Goal: Information Seeking & Learning: Understand process/instructions

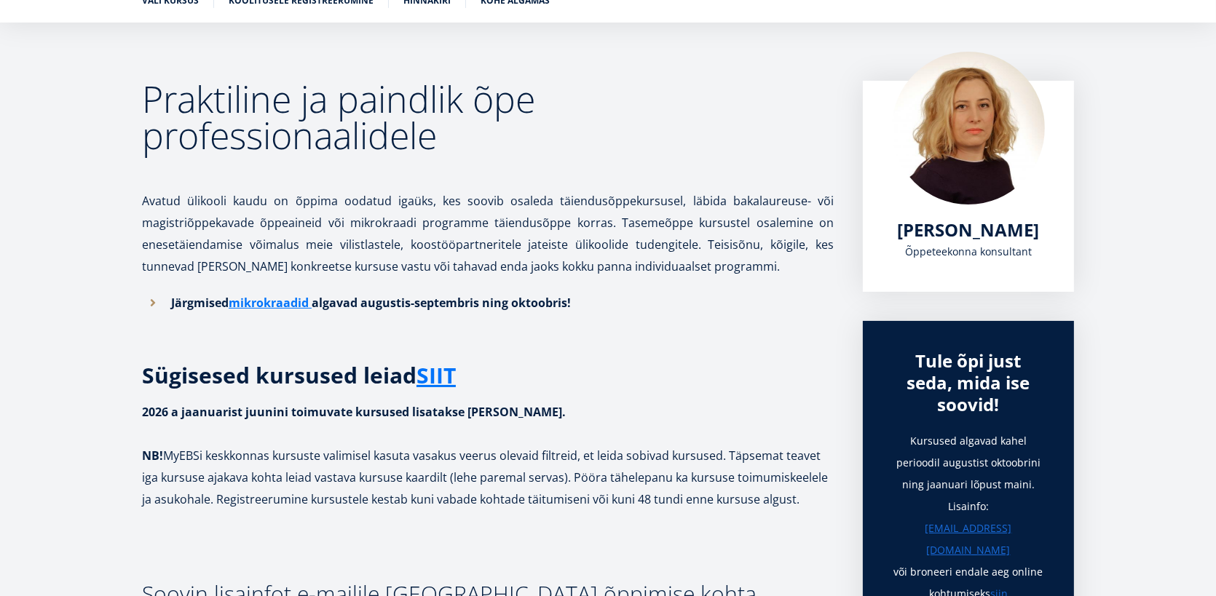
scroll to position [101, 0]
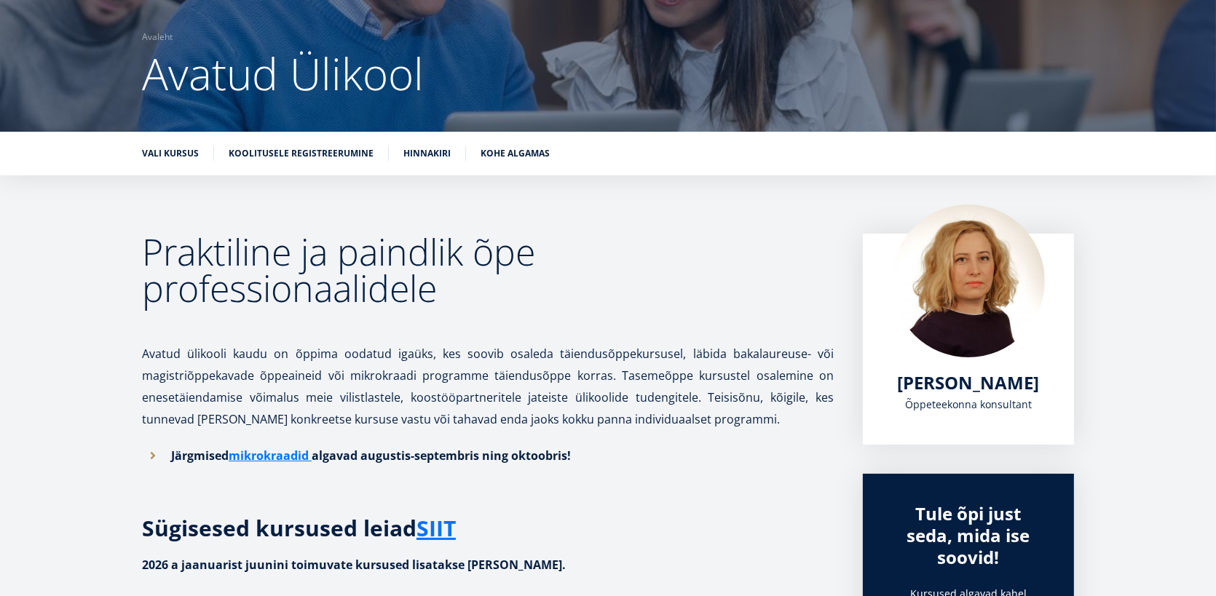
drag, startPoint x: 405, startPoint y: 396, endPoint x: 688, endPoint y: 473, distance: 292.8
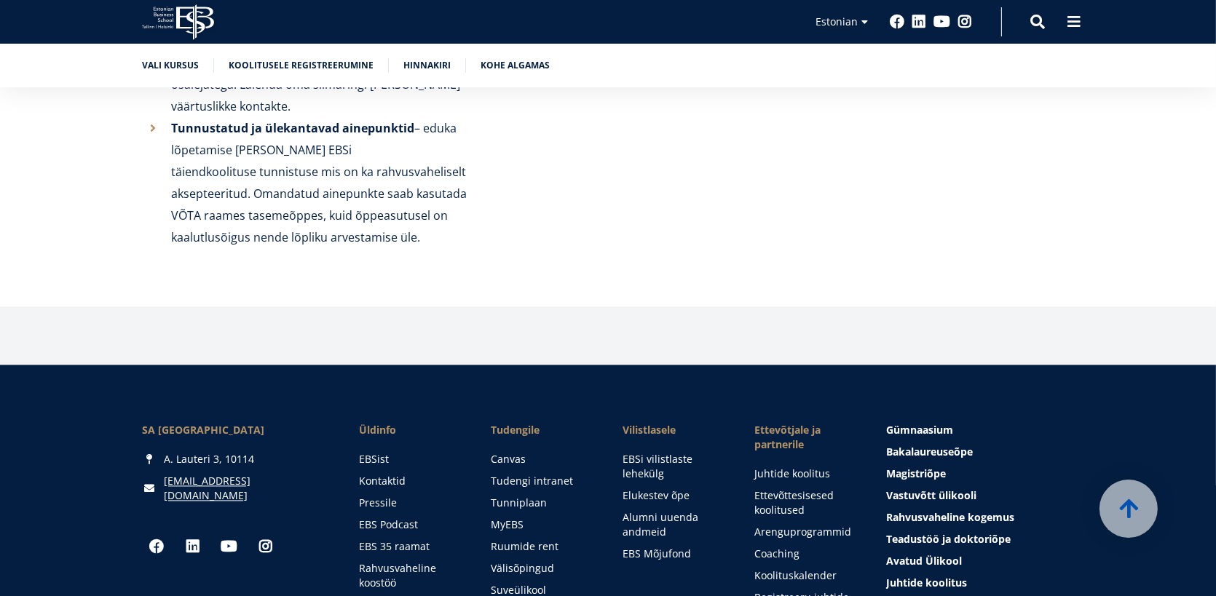
scroll to position [3787, 0]
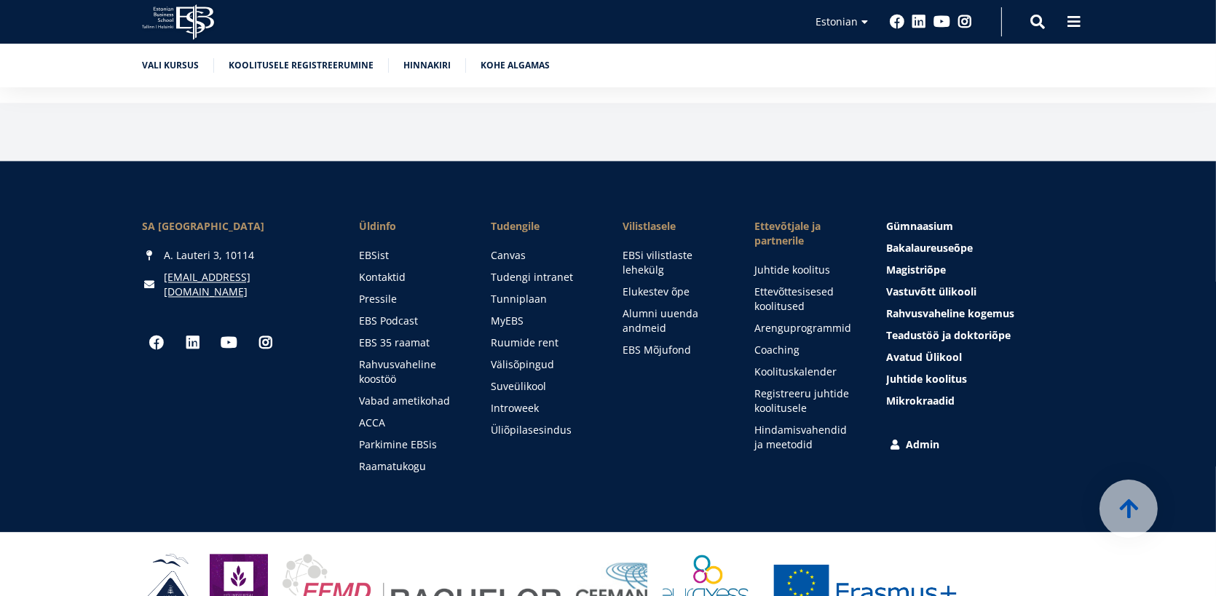
click at [914, 437] on link "Admin" at bounding box center [981, 444] width 188 height 15
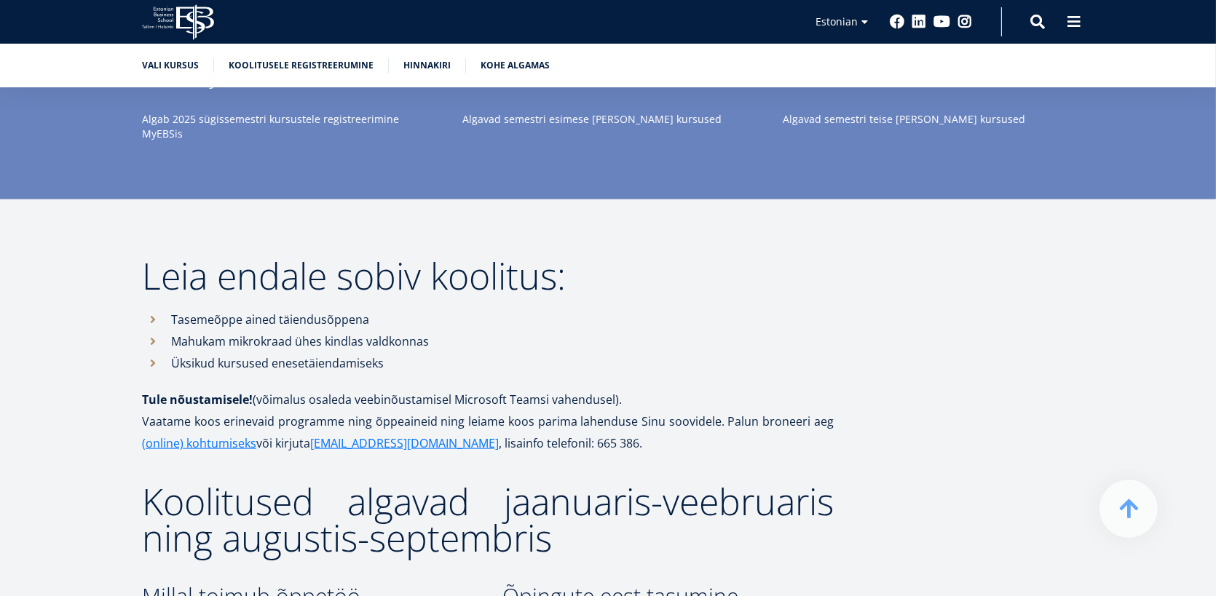
scroll to position [2267, 0]
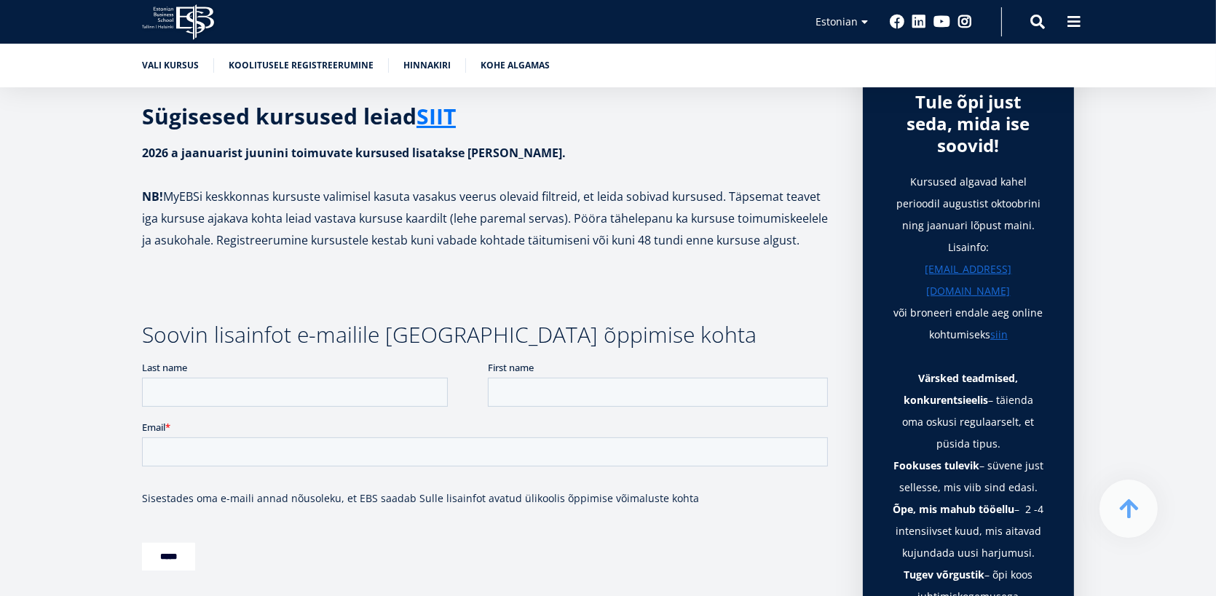
scroll to position [437, 0]
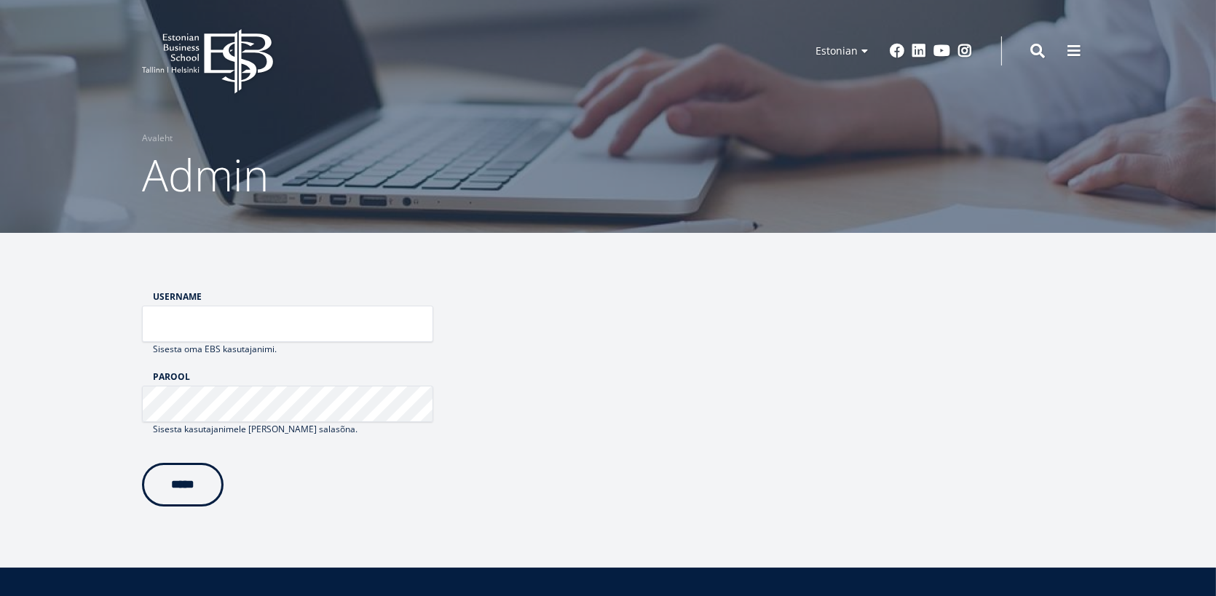
type input "******"
click at [171, 489] on input "*****" at bounding box center [183, 485] width 82 height 44
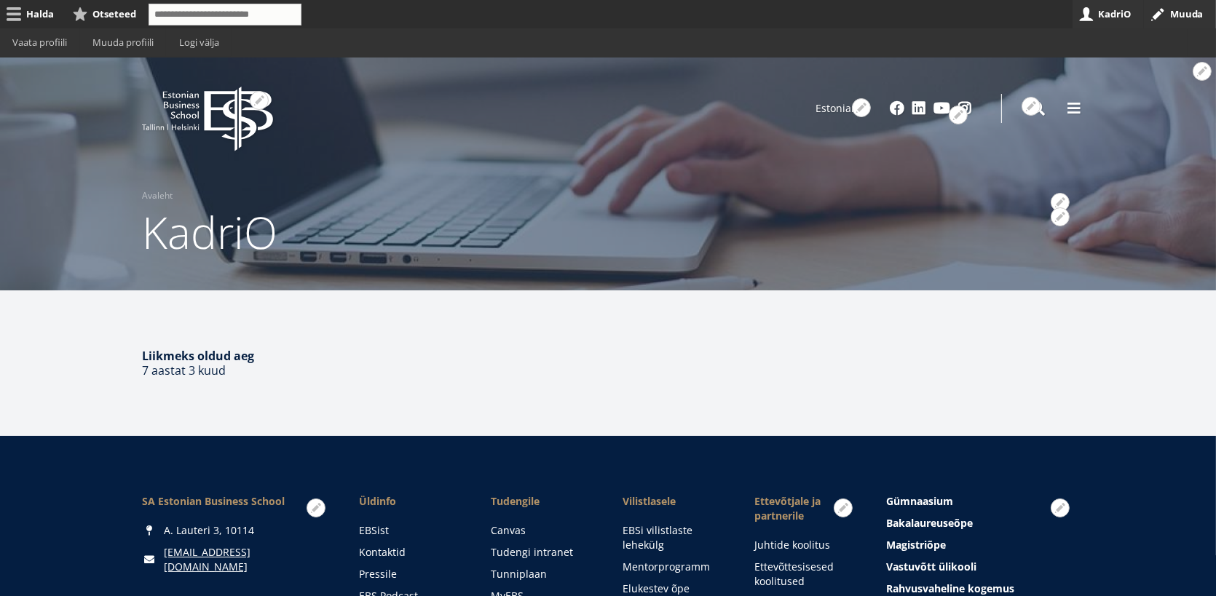
click at [189, 244] on h1 "KadriO" at bounding box center [608, 232] width 932 height 58
click at [223, 108] on icon at bounding box center [238, 119] width 68 height 65
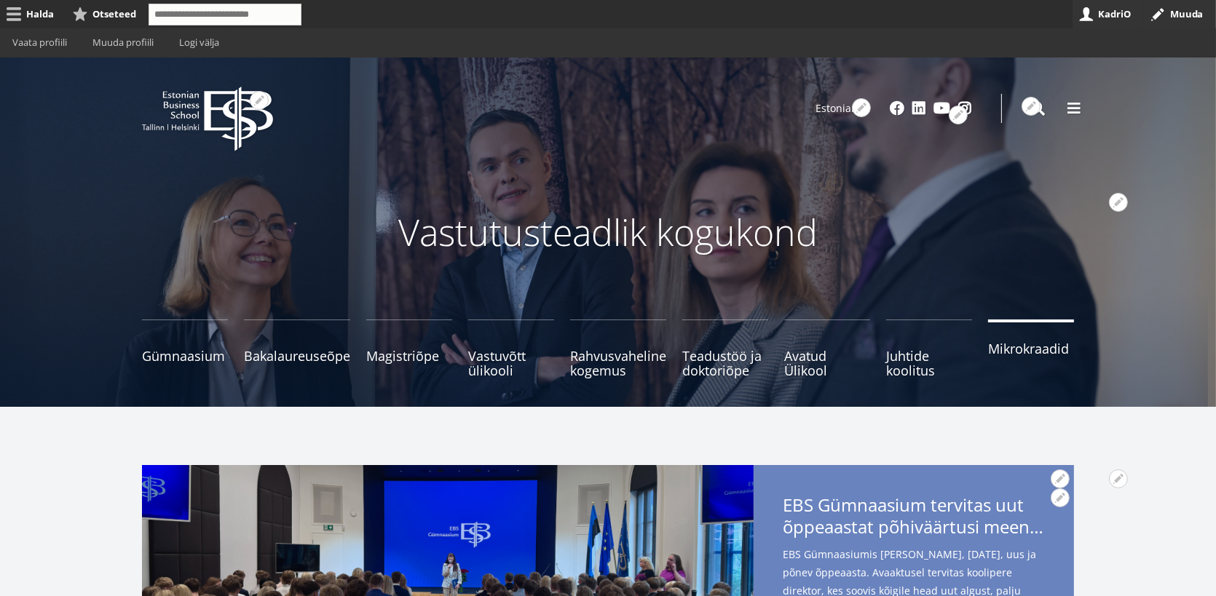
click at [1019, 350] on span "Mikrokraadid" at bounding box center [1031, 348] width 86 height 15
click at [325, 360] on small "Tutvu ja registreeru" at bounding box center [297, 371] width 106 height 22
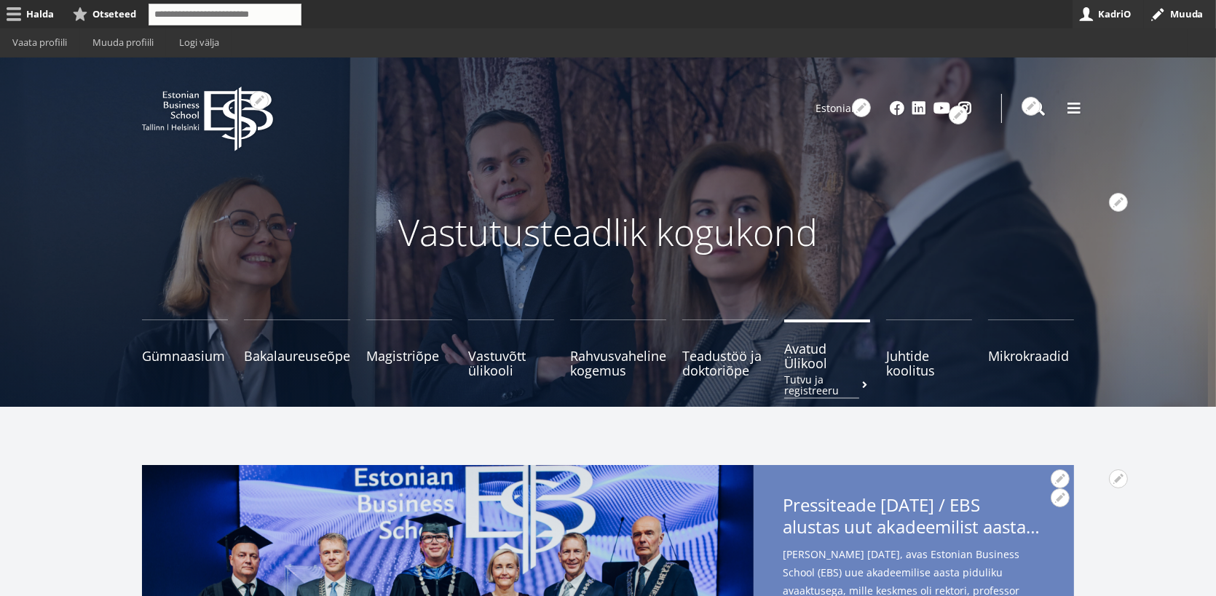
click at [809, 354] on span "Avatud Ülikool Tutvu ja registreeru" at bounding box center [827, 355] width 86 height 29
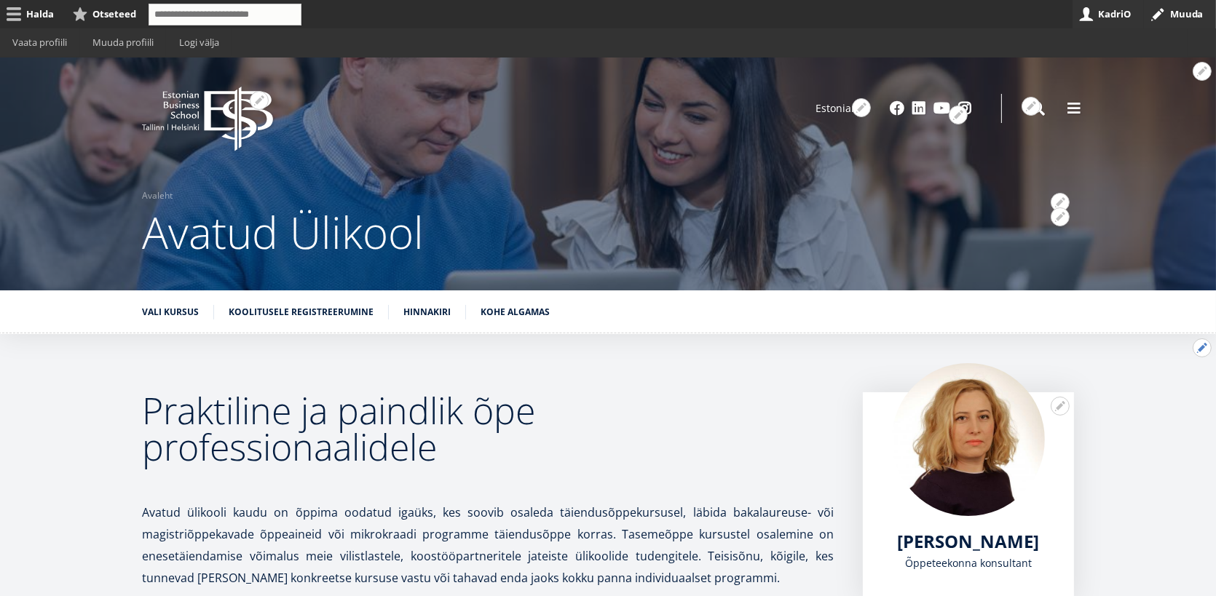
click at [1202, 340] on button "Avatud Praktiline ja paindlik õpe professionaalidele seaded" at bounding box center [1201, 347] width 19 height 19
click at [1170, 384] on link "Muuda" at bounding box center [1177, 387] width 66 height 15
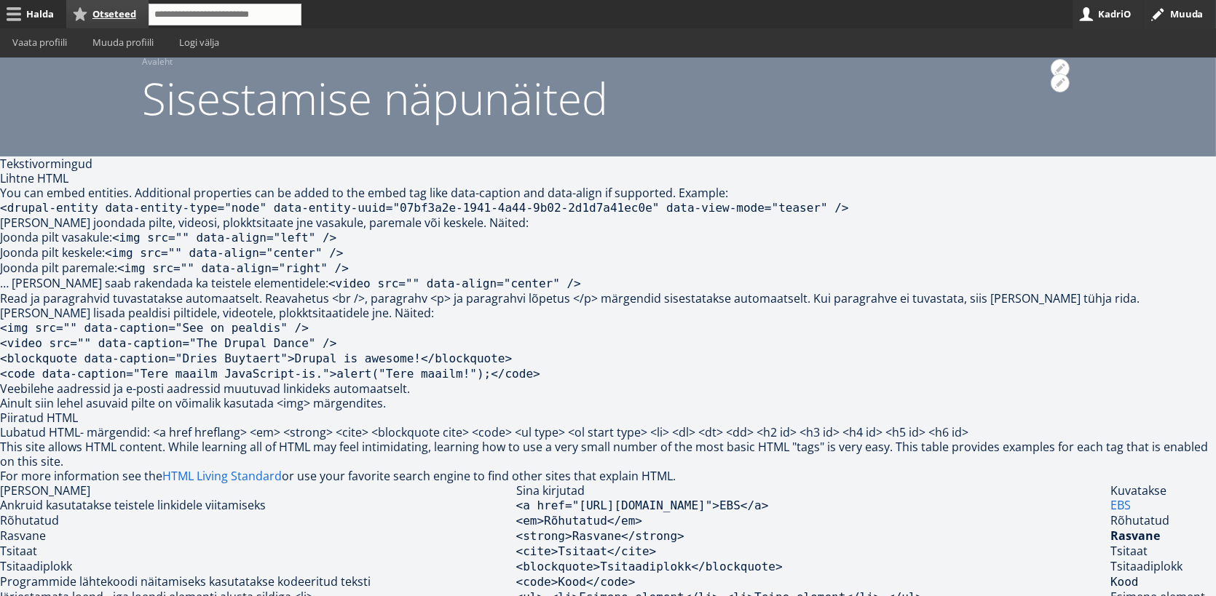
scroll to position [12, 0]
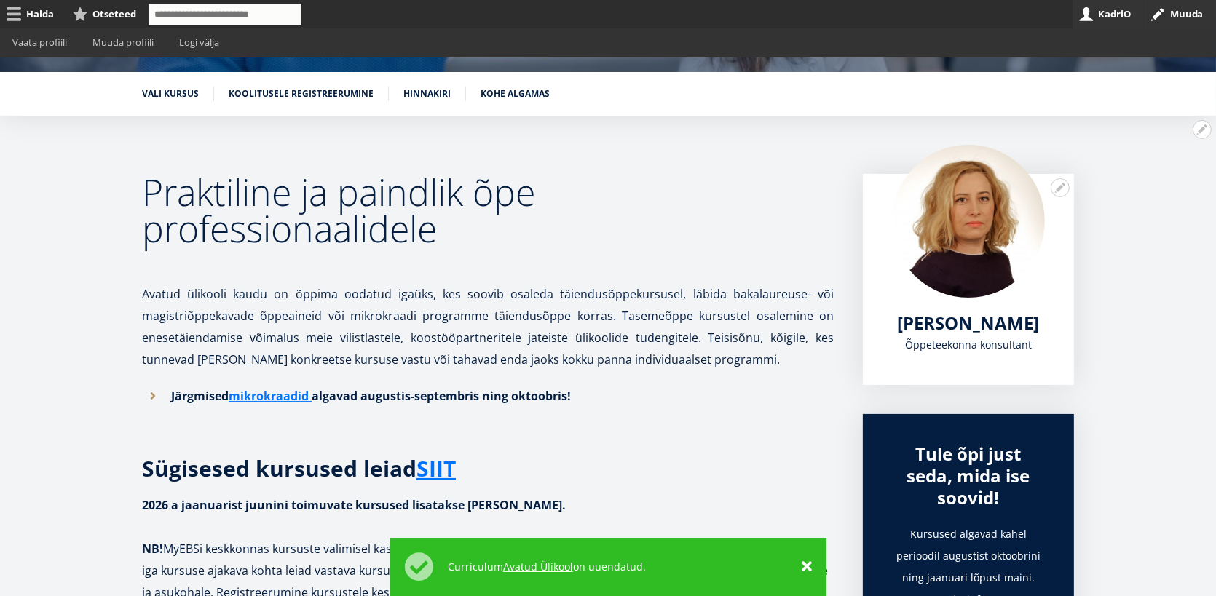
scroll to position [79, 0]
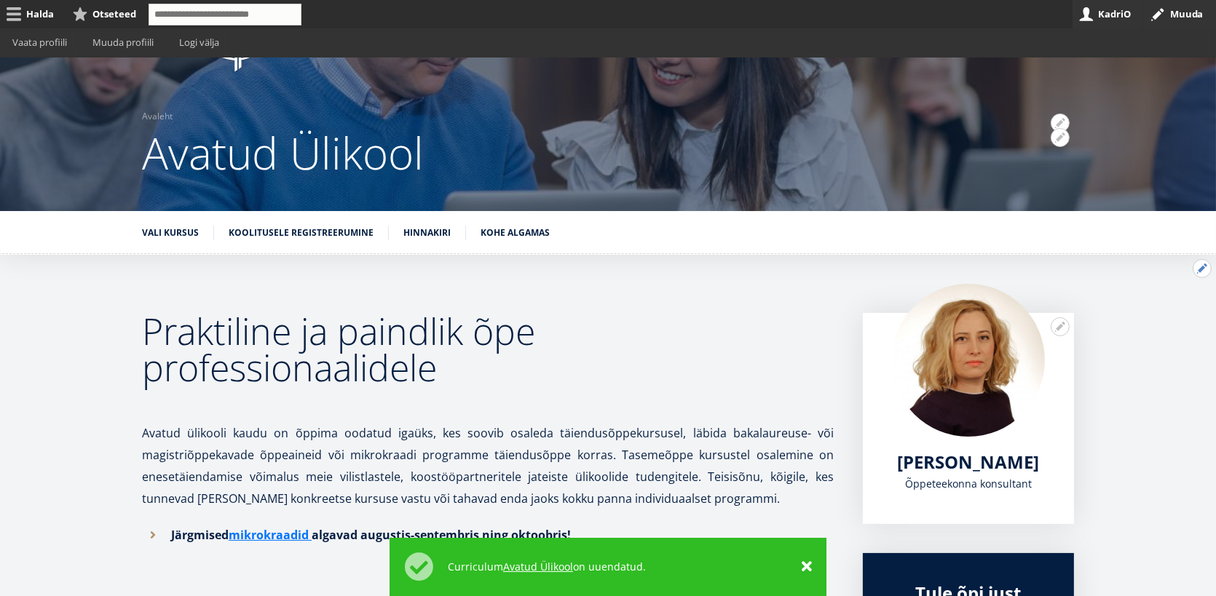
click at [1197, 270] on button "Avatud Praktiline ja paindlik õpe professionaalidele seaded" at bounding box center [1201, 268] width 19 height 19
click at [1154, 301] on link "Muuda" at bounding box center [1177, 308] width 66 height 15
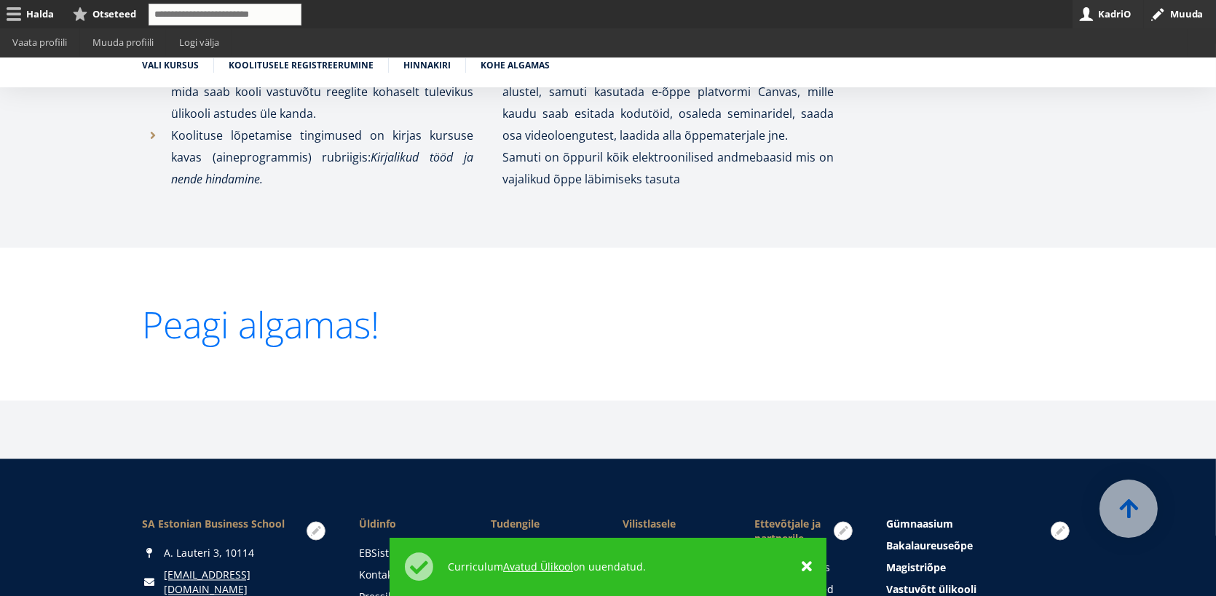
scroll to position [2984, 0]
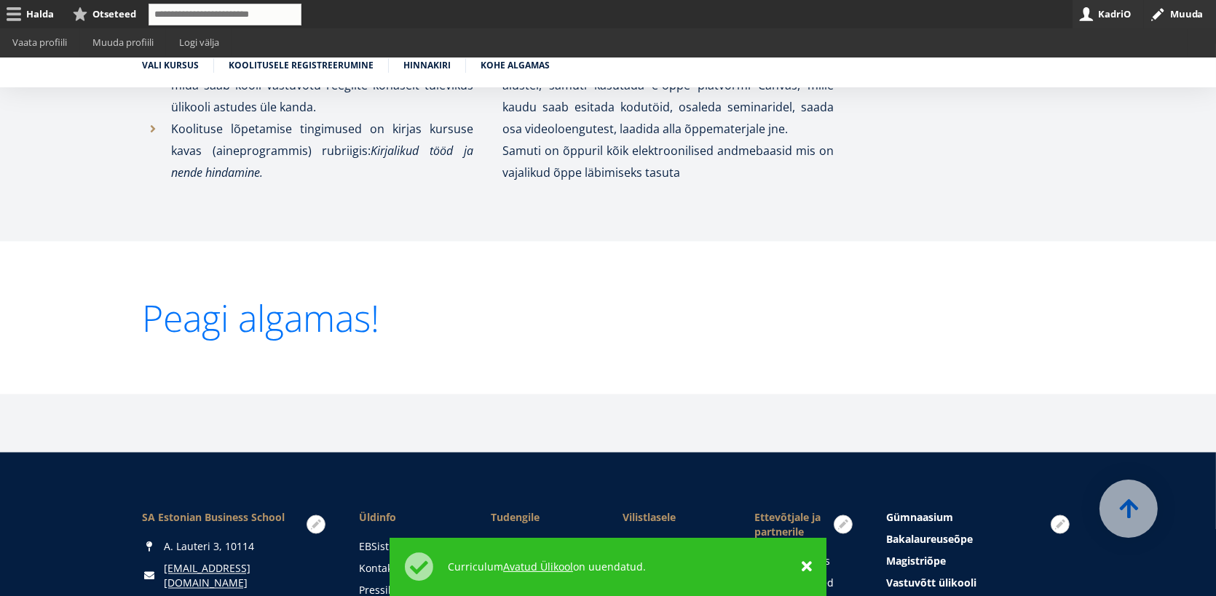
click at [349, 313] on link "Peagi algamas!" at bounding box center [260, 318] width 237 height 36
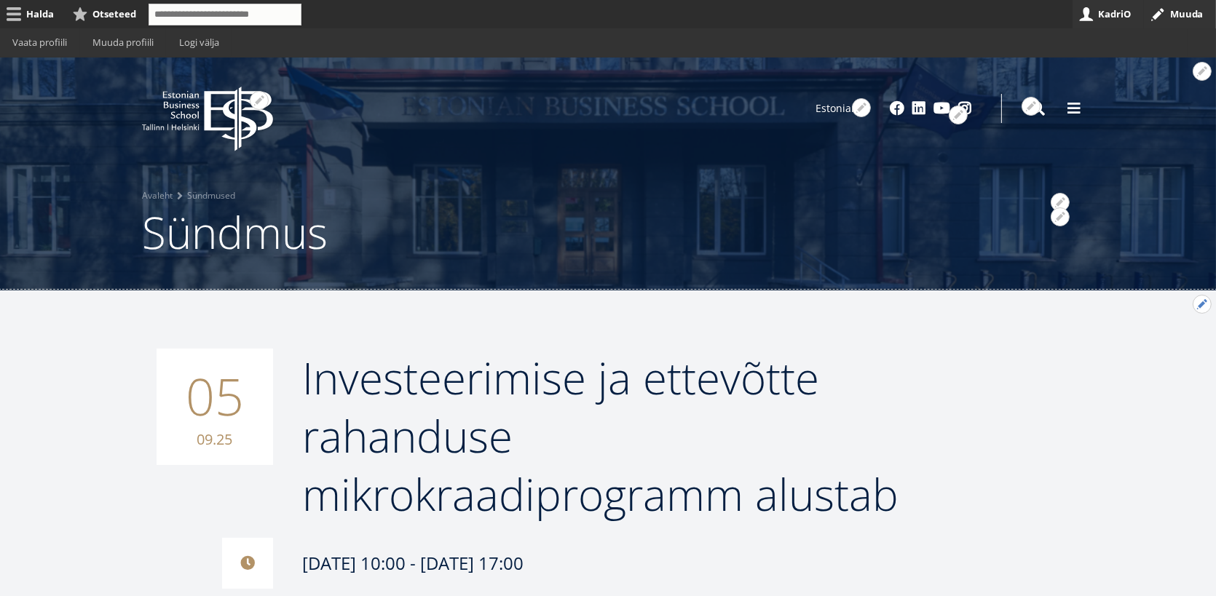
click at [1198, 301] on button "Avatud Investeerimise ja ettevõtte rahanduse mikrokraadiprogramm alustab seaded" at bounding box center [1201, 304] width 19 height 19
click at [1170, 341] on link "Muuda" at bounding box center [1177, 343] width 66 height 15
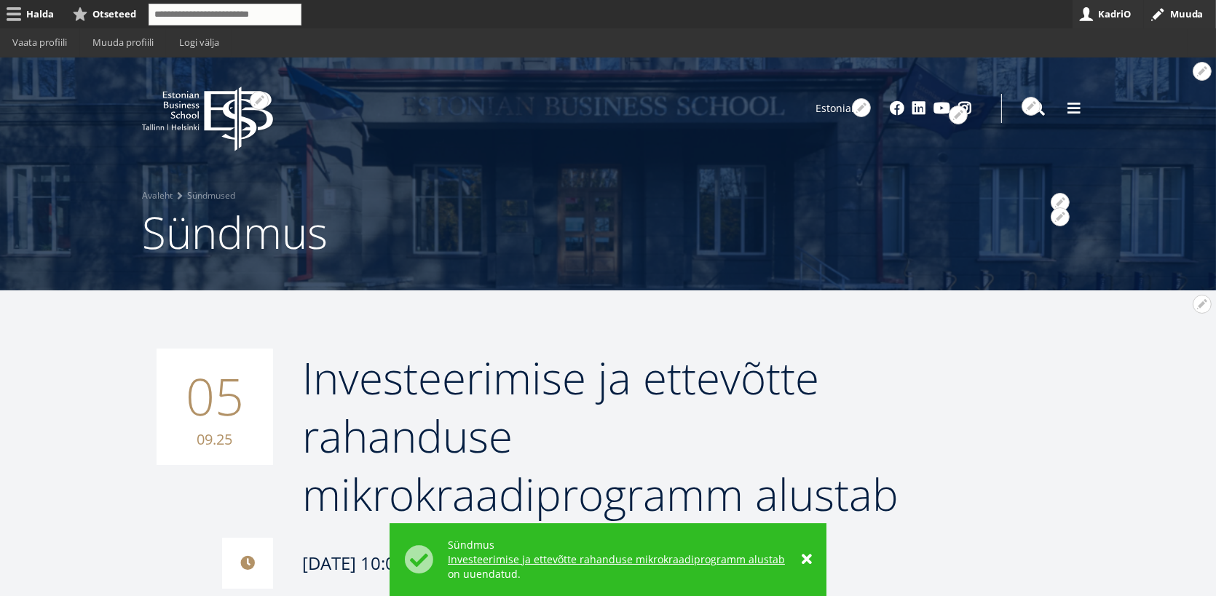
click at [205, 115] on icon at bounding box center [238, 119] width 68 height 65
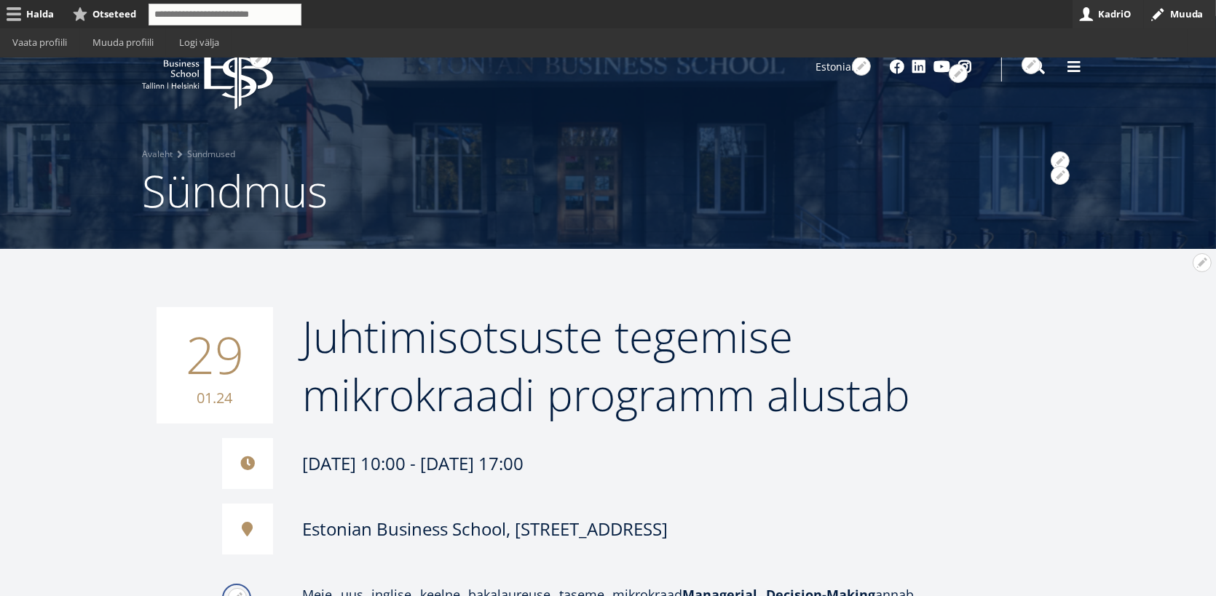
scroll to position [18, 0]
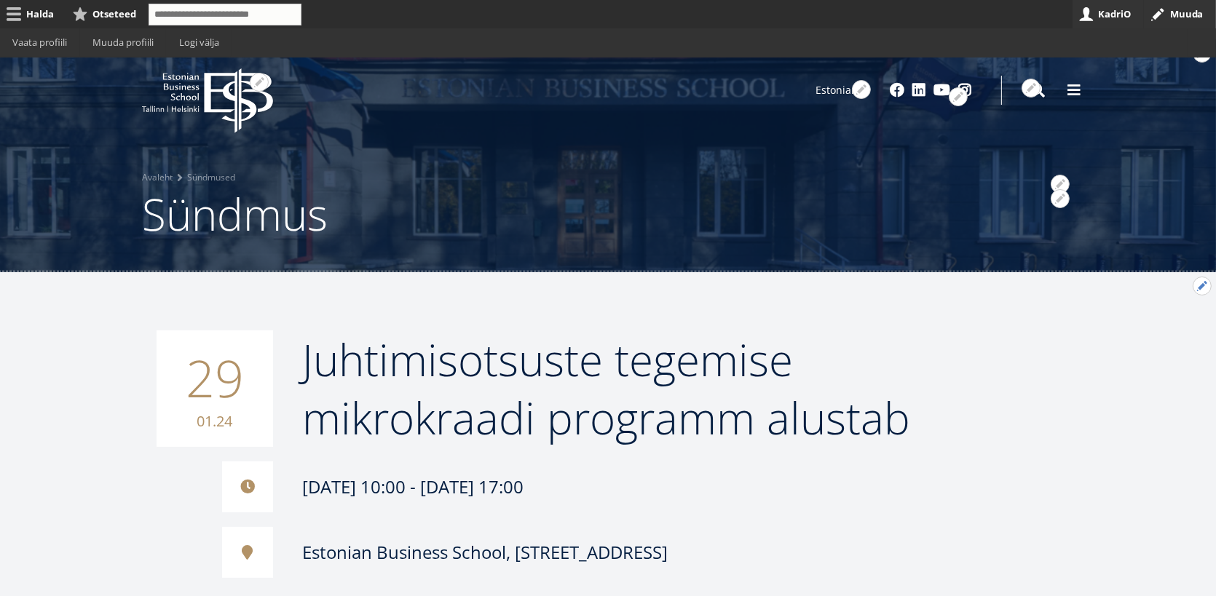
click at [1200, 284] on button "Avatud Juhtimisotsuste tegemise mikrokraadi programm alustab seaded" at bounding box center [1201, 286] width 19 height 19
click at [1154, 322] on link "Muuda" at bounding box center [1177, 325] width 66 height 15
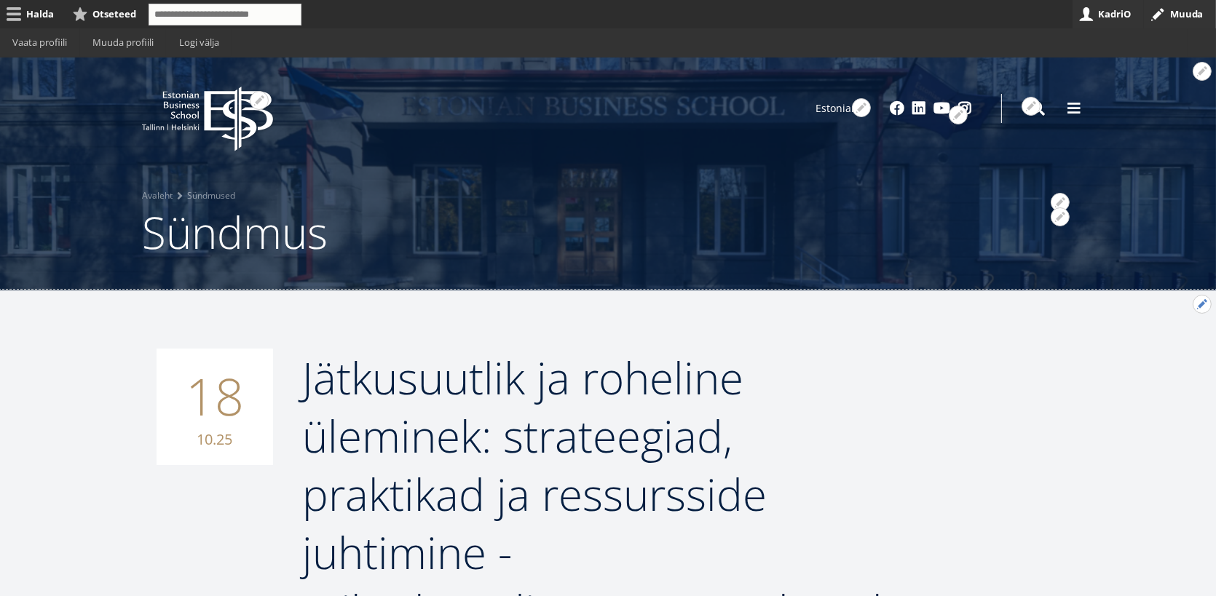
click at [1202, 301] on button "Avatud Jätkusuutlik ja roheline üleminek: strateegiad, praktikad ja ressursside…" at bounding box center [1201, 304] width 19 height 19
click at [1157, 339] on link "Muuda" at bounding box center [1177, 343] width 66 height 15
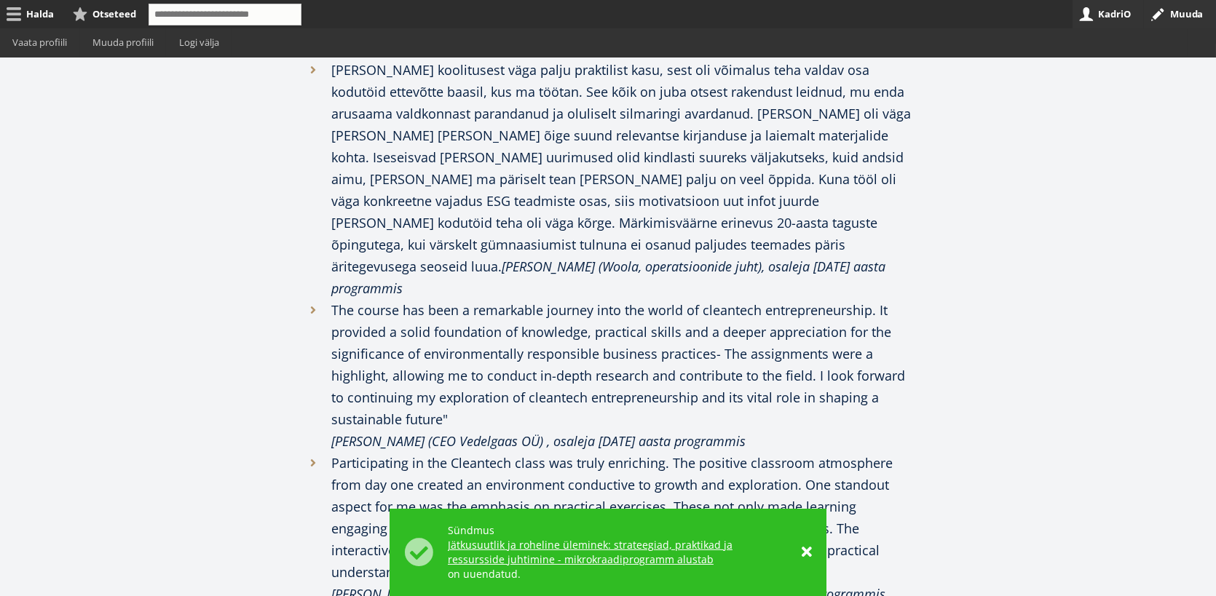
scroll to position [1959, 0]
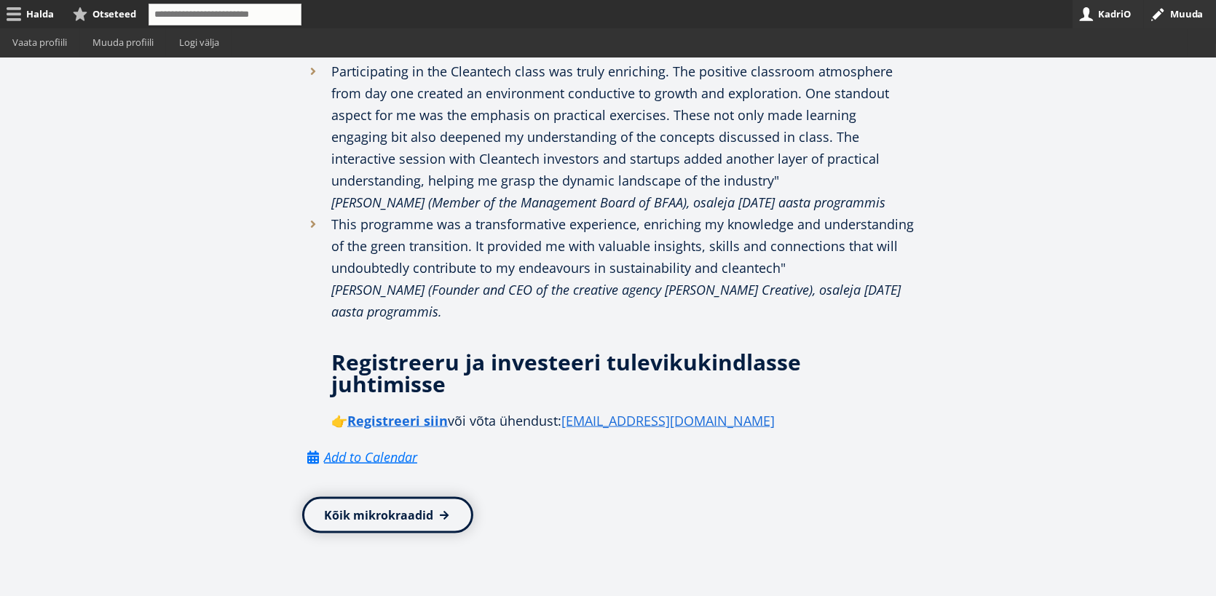
scroll to position [2839, 0]
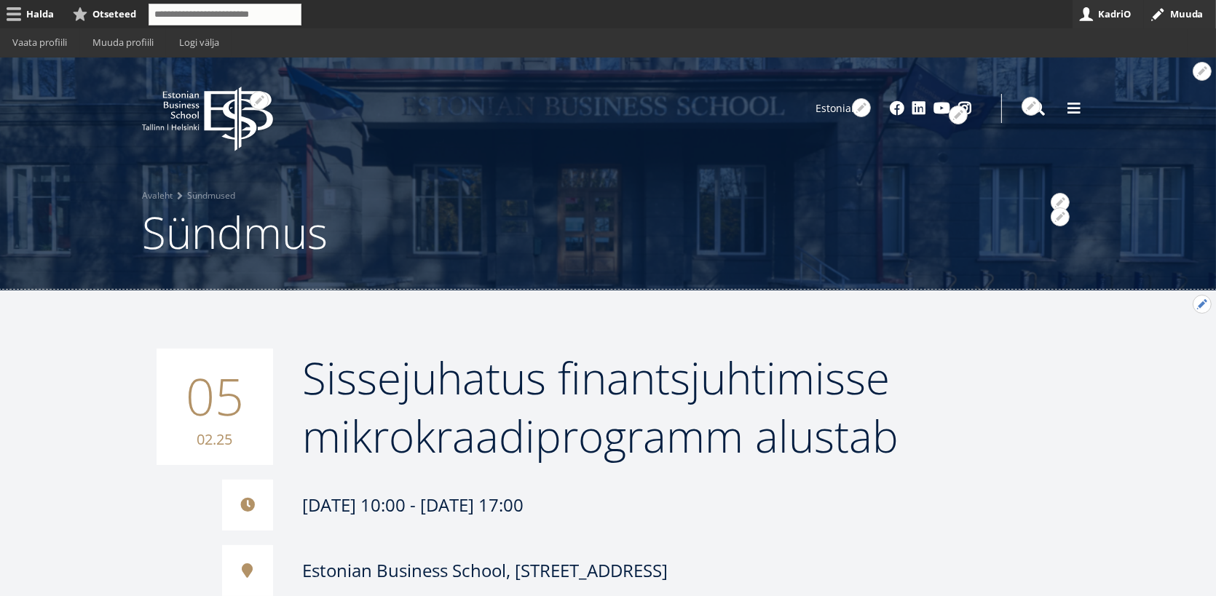
click at [1197, 305] on button "Avatud Sissejuhatus finantsjuhtimisse mikrokraadiprogramm alustab seaded" at bounding box center [1201, 304] width 19 height 19
click at [1164, 337] on link "Muuda" at bounding box center [1177, 343] width 66 height 15
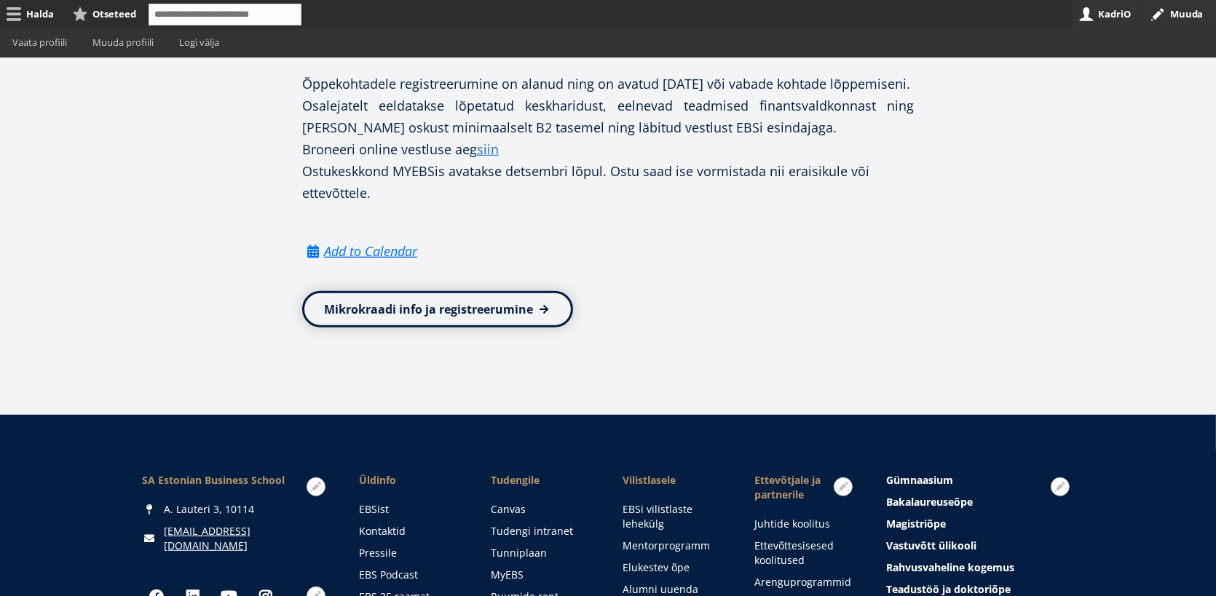
scroll to position [1237, 0]
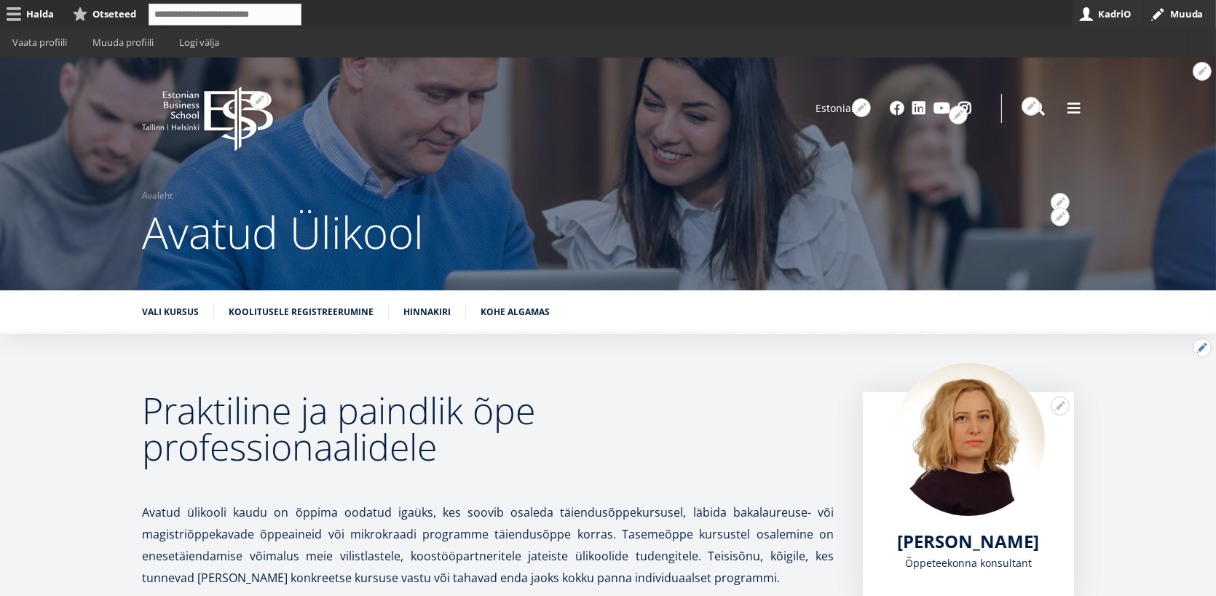
drag, startPoint x: 1205, startPoint y: 348, endPoint x: 1187, endPoint y: 352, distance: 18.0
click at [1204, 348] on button "Avatud Praktiline ja paindlik õpe professionaalidele seaded" at bounding box center [1201, 347] width 19 height 19
click at [151, 191] on link "Avaleht" at bounding box center [157, 196] width 31 height 15
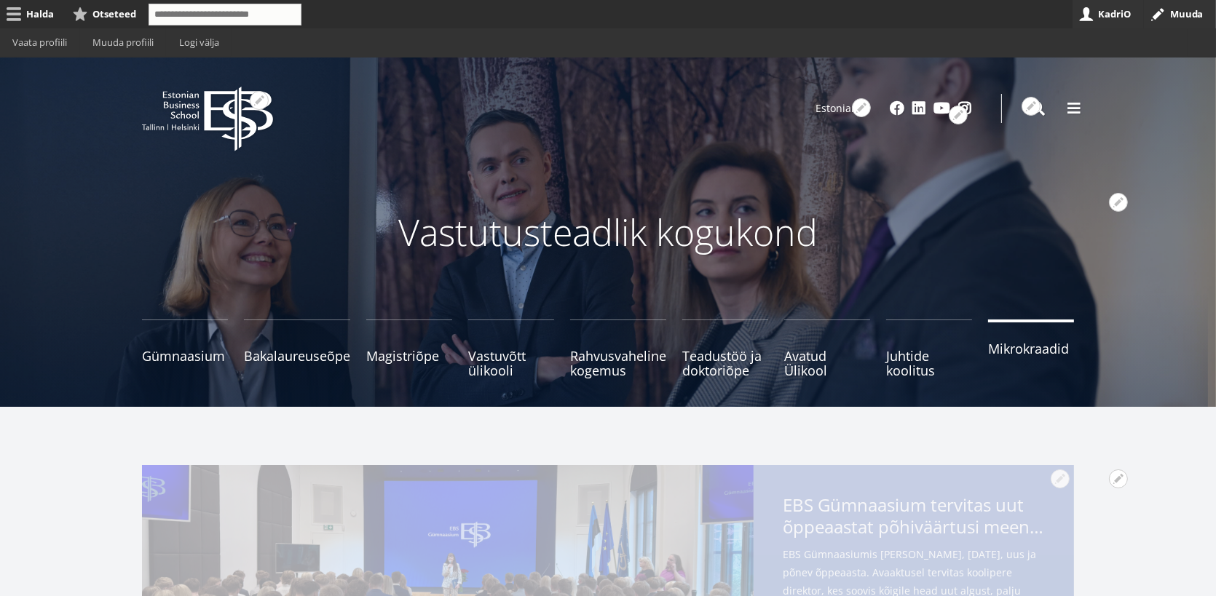
click at [1039, 358] on link "Mikrokraadid" at bounding box center [1031, 349] width 86 height 58
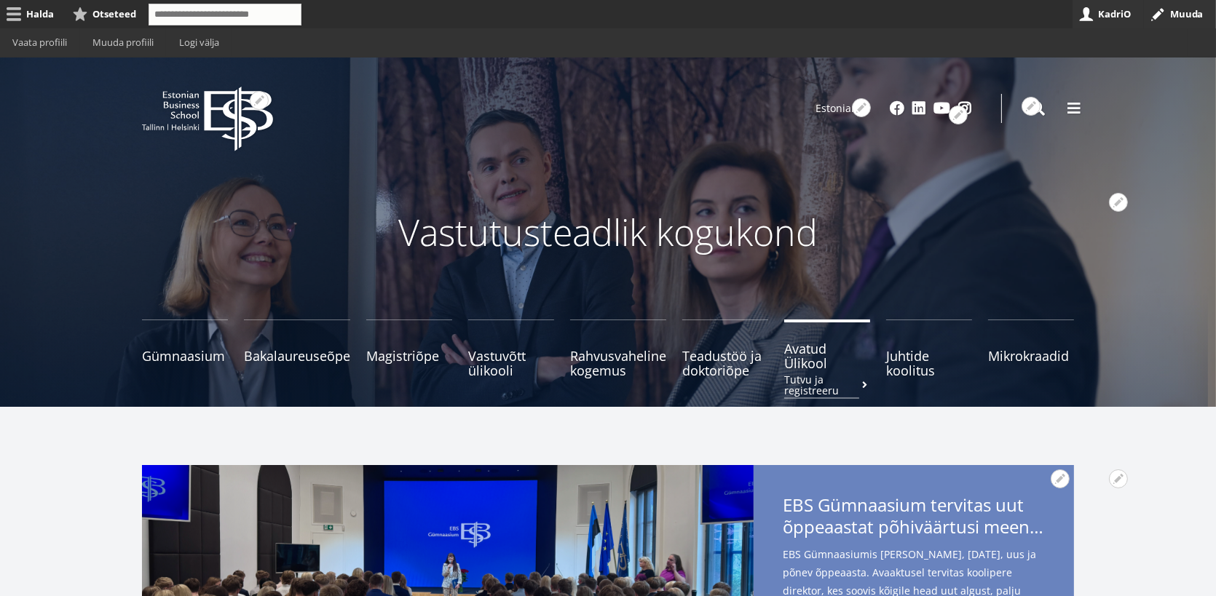
click at [817, 360] on span "Avatud Ülikool Tutvu ja registreeru" at bounding box center [827, 355] width 86 height 29
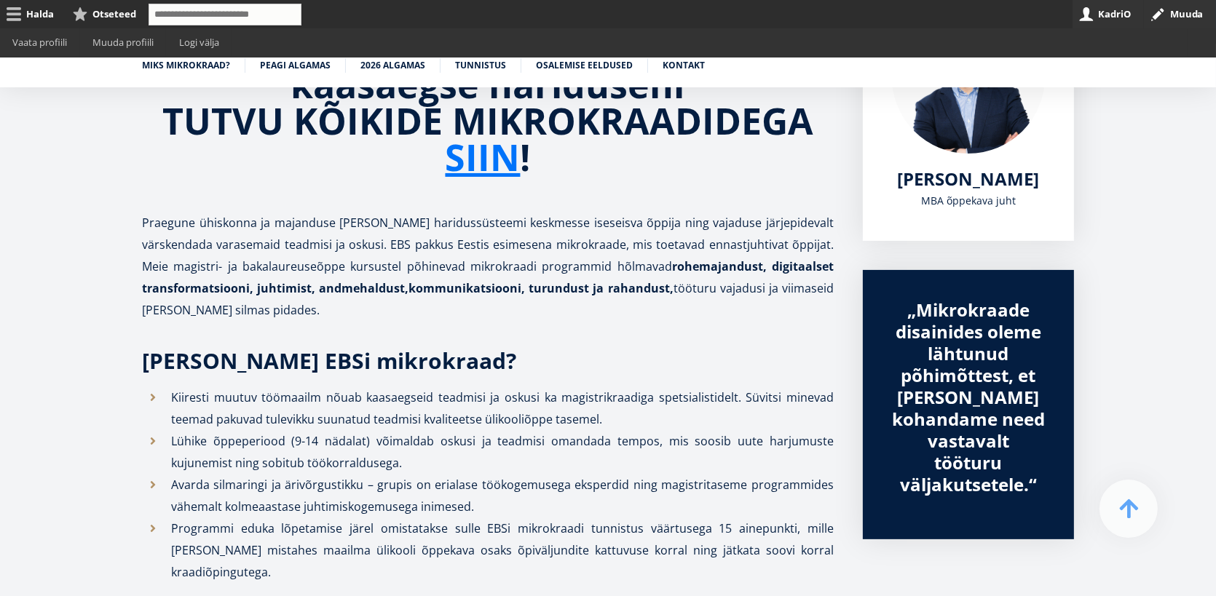
scroll to position [364, 0]
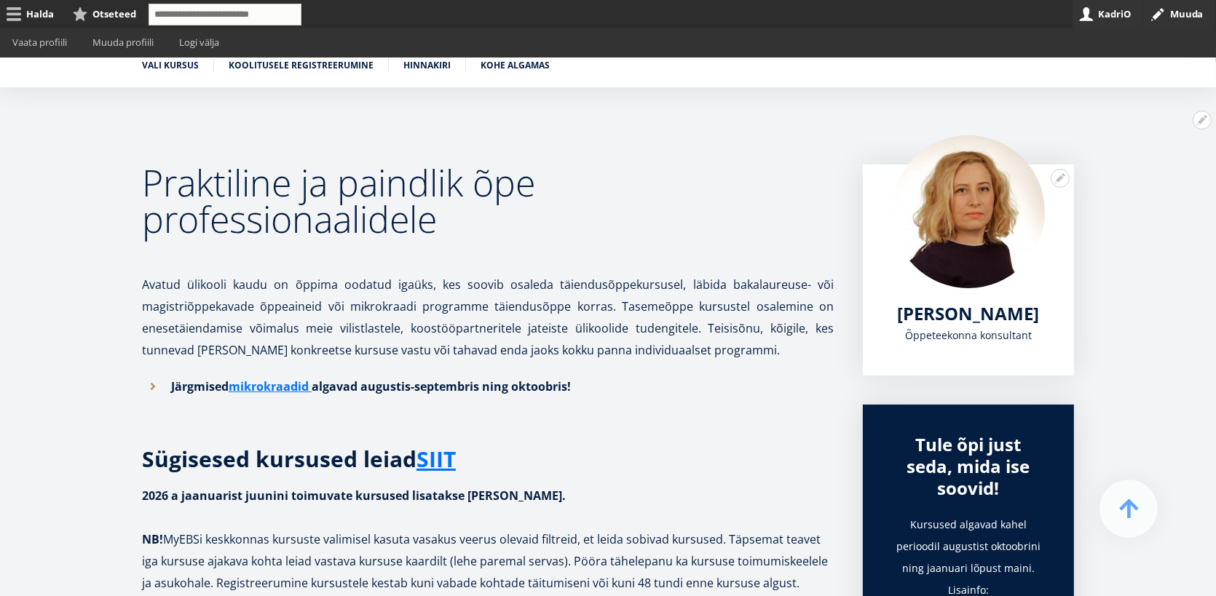
scroll to position [437, 0]
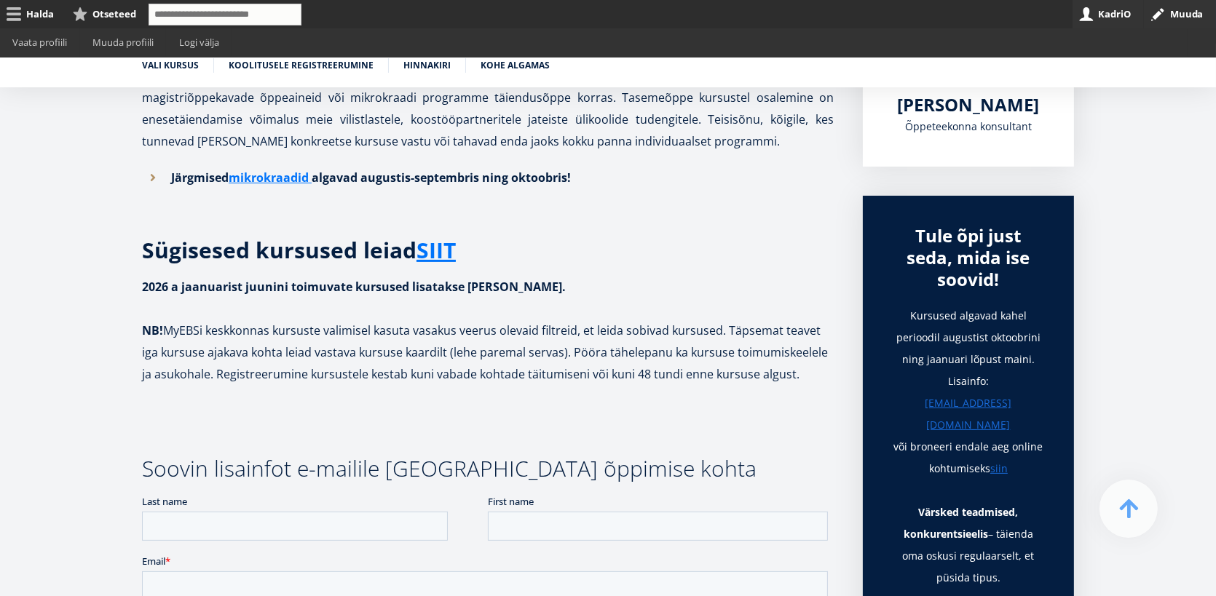
click at [158, 284] on strong "2026 a jaanuarist juunini toimuvate kursused lisatakse kataloogi detsemris." at bounding box center [354, 287] width 424 height 16
click at [181, 284] on strong "2026 a jaanuarist juunini toimuvate kursused lisatakse kataloogi detsemris." at bounding box center [354, 287] width 424 height 16
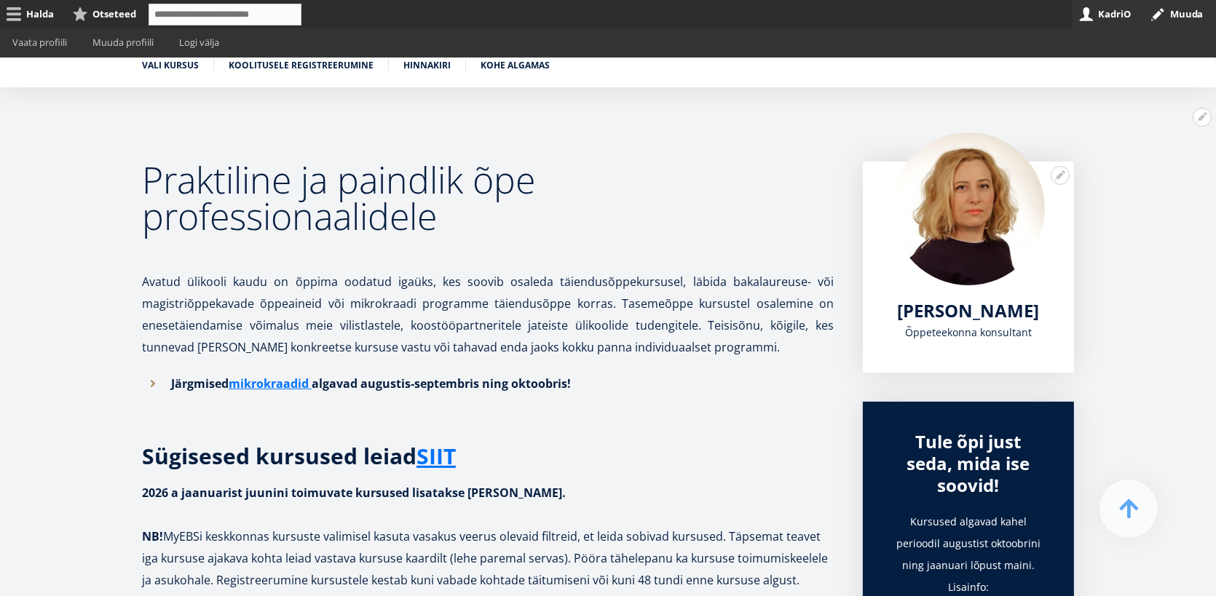
scroll to position [84, 0]
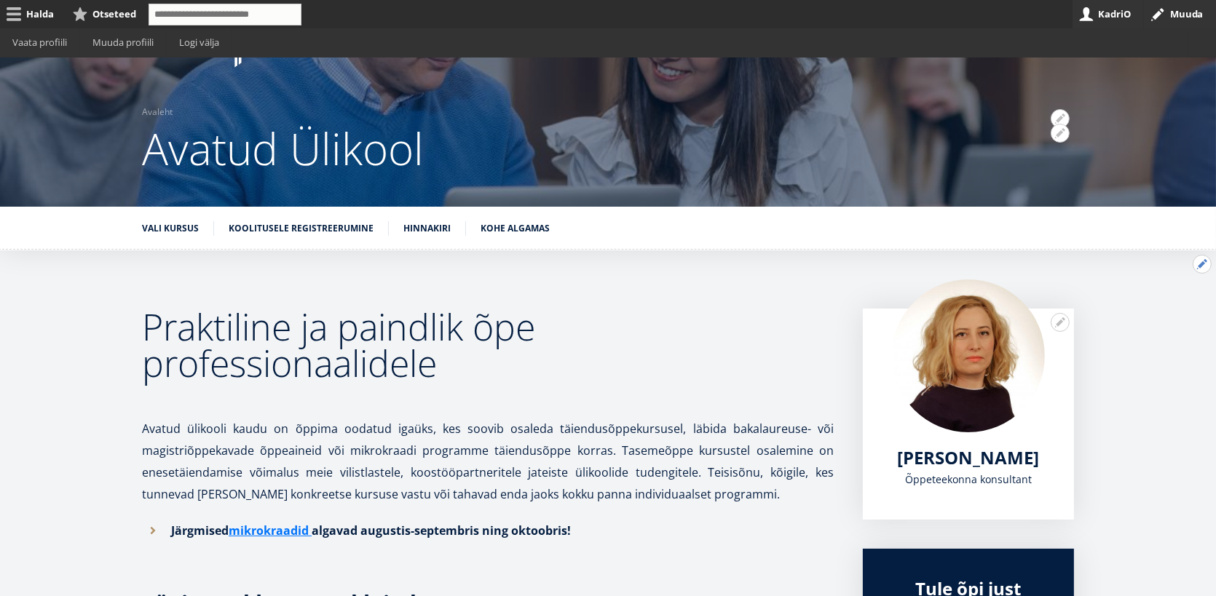
click at [1208, 262] on button "Avatud Praktiline ja paindlik õpe professionaalidele seaded" at bounding box center [1201, 264] width 19 height 19
drag, startPoint x: 1175, startPoint y: 298, endPoint x: 1044, endPoint y: 334, distance: 135.3
click at [1174, 298] on link "Muuda" at bounding box center [1177, 303] width 66 height 15
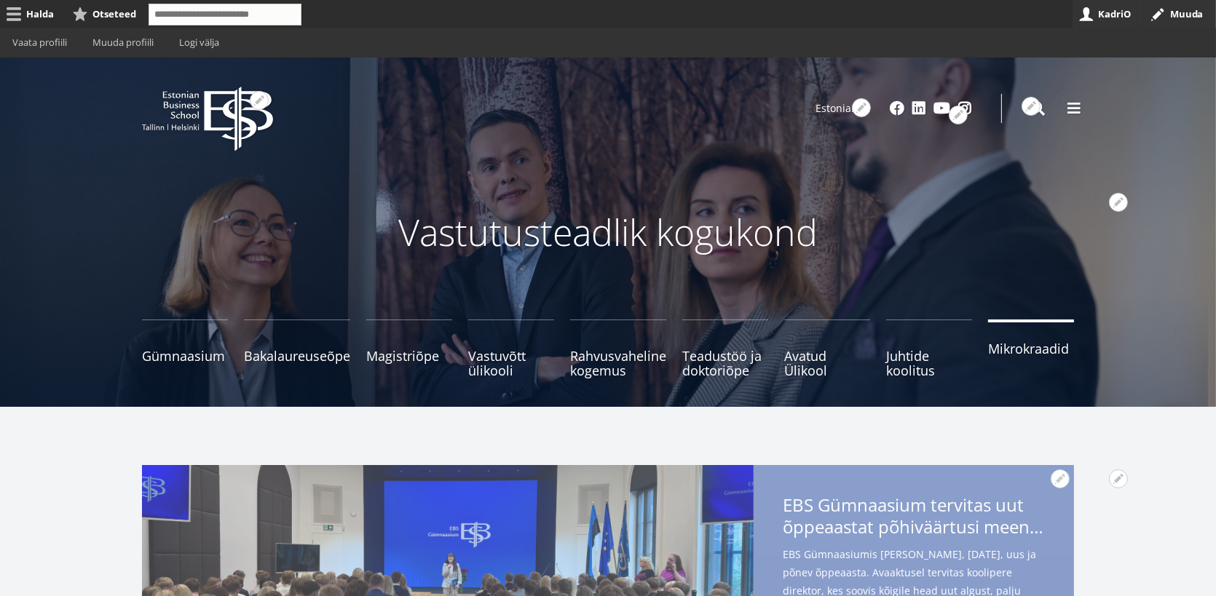
click at [994, 353] on span "Mikrokraadid" at bounding box center [1031, 348] width 86 height 15
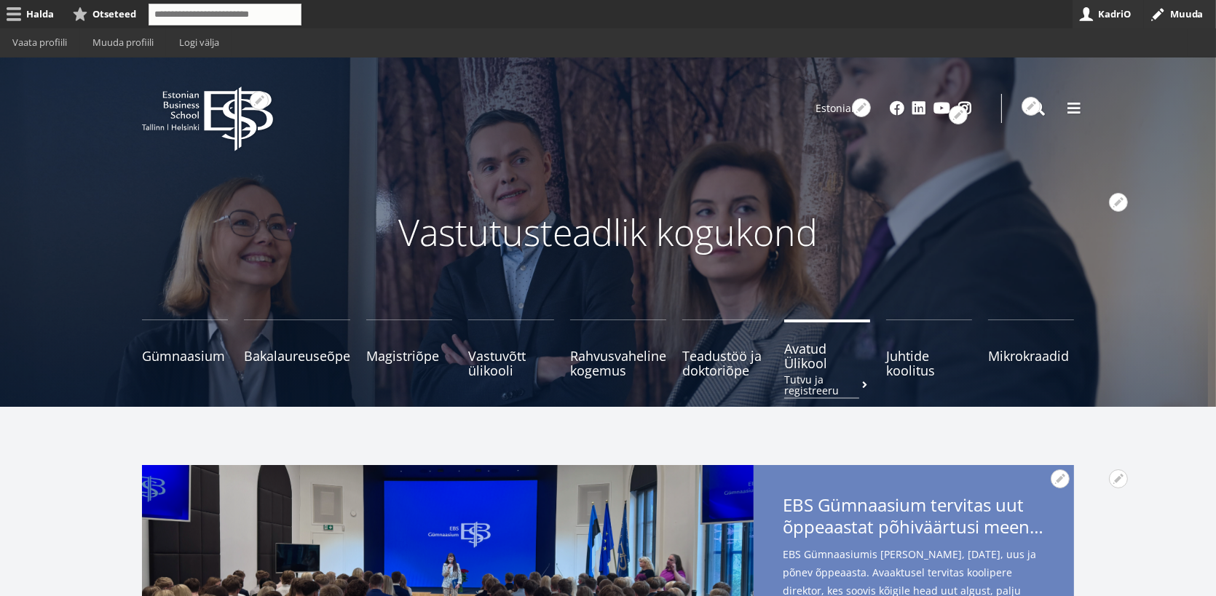
click at [804, 357] on span "Avatud Ülikool Tutvu ja registreeru" at bounding box center [827, 355] width 86 height 29
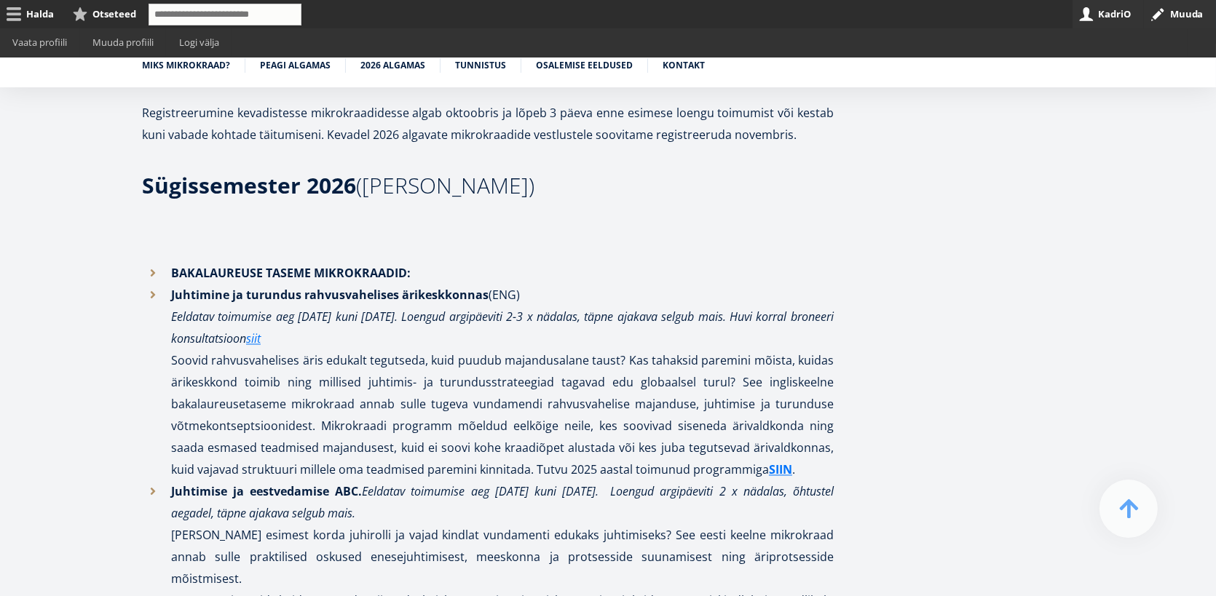
scroll to position [3421, 0]
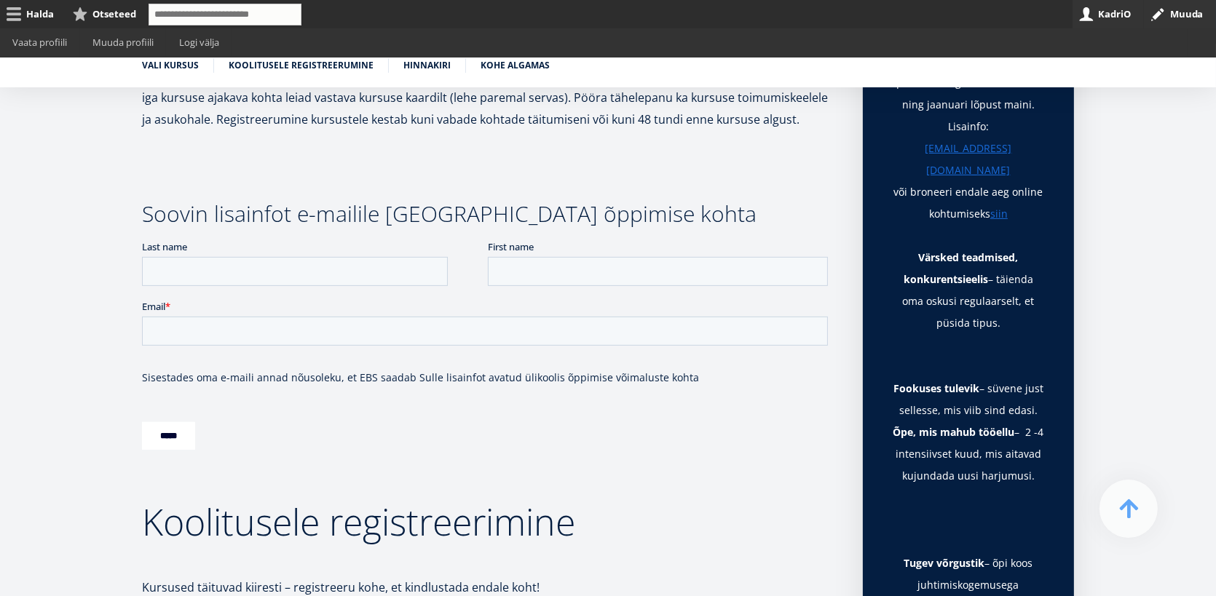
scroll to position [873, 0]
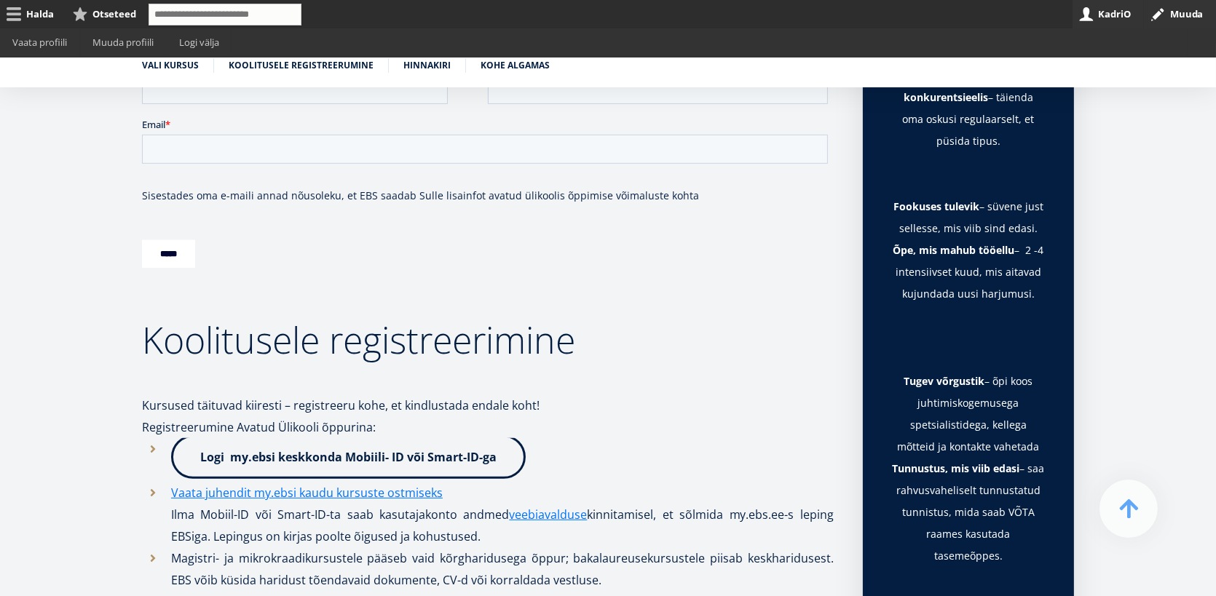
click at [374, 457] on link "Logi my.ebsi keskkonda Mobiili- ID või Smart-ID-ga" at bounding box center [348, 457] width 354 height 44
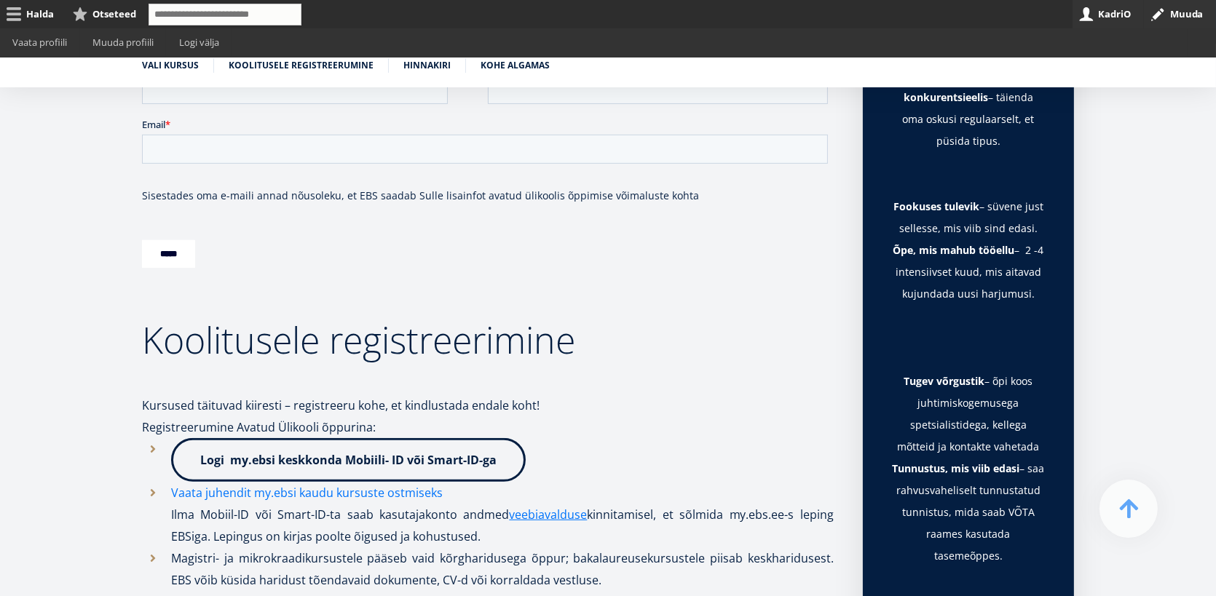
click at [392, 495] on link "Vaata juhendit my.ebsi kaudu kursuste ostmiseks" at bounding box center [306, 493] width 271 height 22
